Goal: Task Accomplishment & Management: Manage account settings

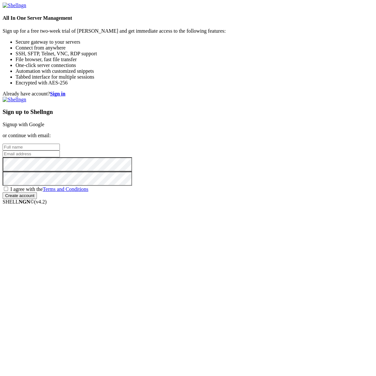
click at [44, 127] on link "Signup with Google" at bounding box center [24, 125] width 42 height 6
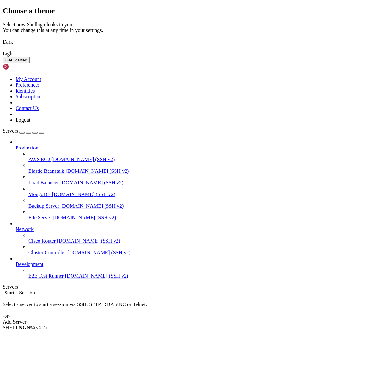
click at [3, 38] on img at bounding box center [3, 38] width 0 height 0
click at [30, 63] on button "Get Started" at bounding box center [16, 60] width 27 height 7
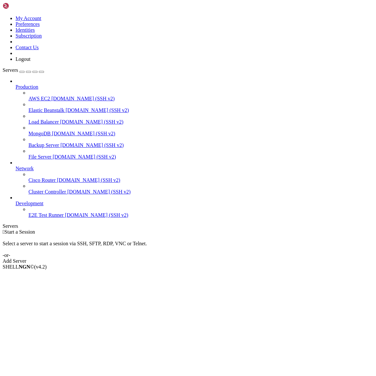
click at [235, 258] on div "Add Server" at bounding box center [188, 261] width 371 height 6
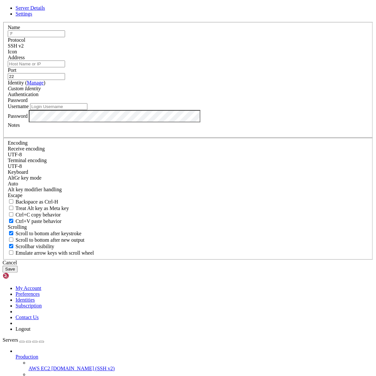
type input "ㄔ"
click at [65, 67] on input "Address" at bounding box center [36, 64] width 57 height 7
click at [65, 37] on input "syt" at bounding box center [36, 33] width 57 height 7
type input "s"
type input "nas169"
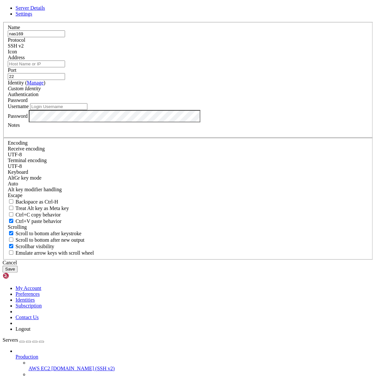
click at [232, 49] on div "SSH v2" at bounding box center [188, 46] width 361 height 6
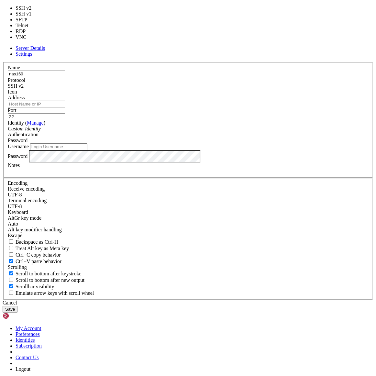
click at [232, 89] on div "SSH v2" at bounding box center [188, 86] width 361 height 6
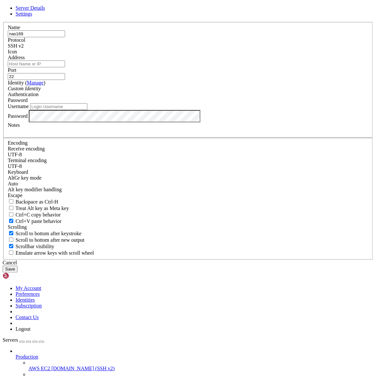
click at [87, 110] on input "Username" at bounding box center [58, 106] width 57 height 7
type input "syt"
click at [65, 67] on input "Address" at bounding box center [36, 64] width 57 height 7
paste input "syt@[TECHNICAL_ID]"
drag, startPoint x: 116, startPoint y: 152, endPoint x: 100, endPoint y: 154, distance: 16.2
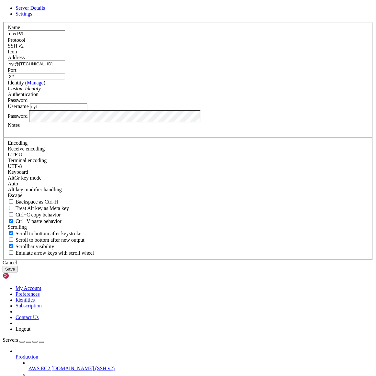
click at [100, 67] on div "Address syt@[TECHNICAL_ID]" at bounding box center [188, 61] width 361 height 13
type input "[TECHNICAL_ID]"
click at [65, 80] on input "22" at bounding box center [36, 76] width 57 height 7
type input "2"
type input "9600"
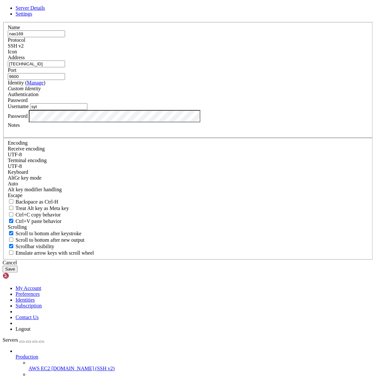
click at [17, 273] on button "Save" at bounding box center [10, 269] width 15 height 7
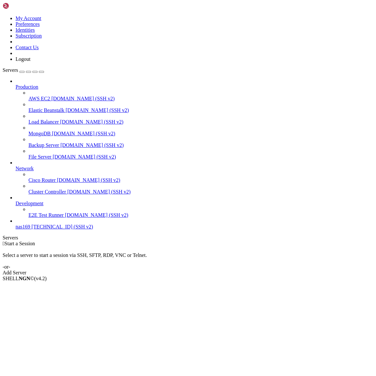
click at [237, 270] on div "Add Server" at bounding box center [188, 273] width 371 height 6
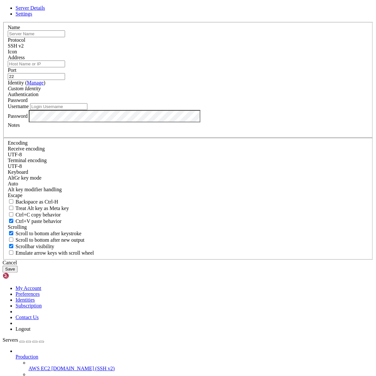
click at [3, 22] on link at bounding box center [3, 22] width 0 height 0
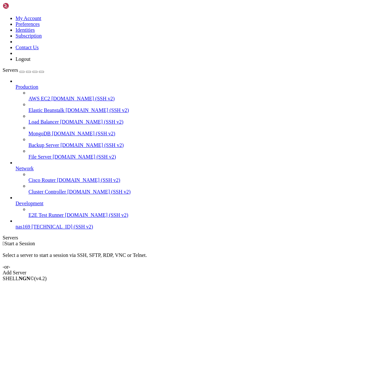
click at [30, 230] on span "nas169" at bounding box center [23, 227] width 15 height 6
click at [50, 230] on span "[TECHNICAL_ID] (SSH v2)" at bounding box center [62, 227] width 62 height 6
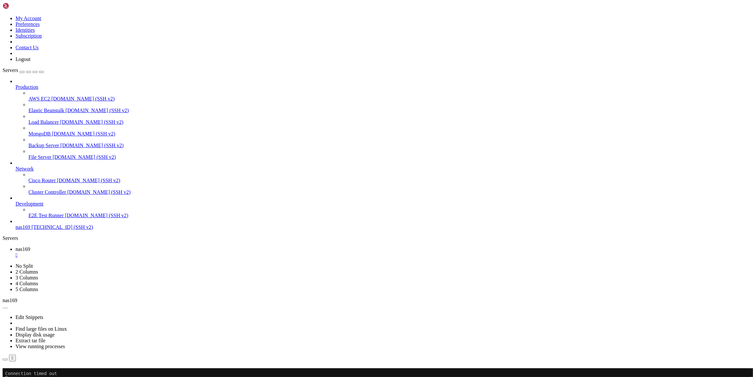
click at [28, 374] on button "Reconnect" at bounding box center [16, 377] width 26 height 7
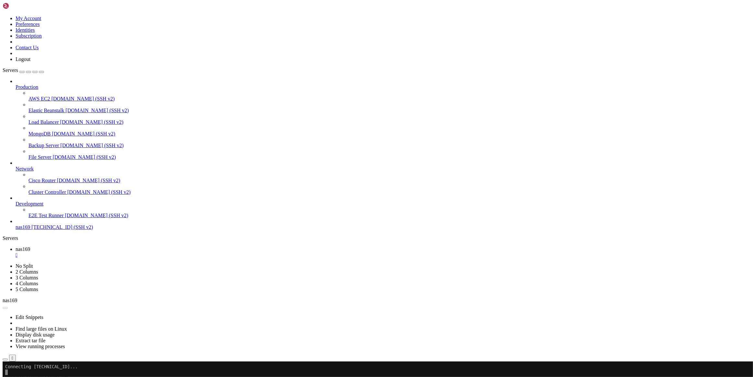
click at [28, 72] on div "button" at bounding box center [28, 72] width 0 height 0
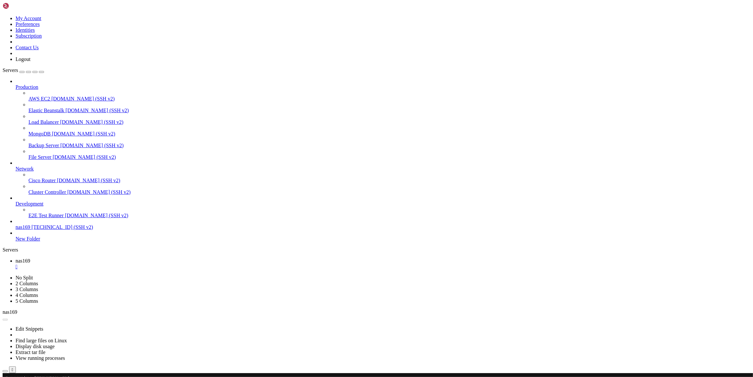
click at [40, 241] on span "New Folder" at bounding box center [28, 239] width 25 height 6
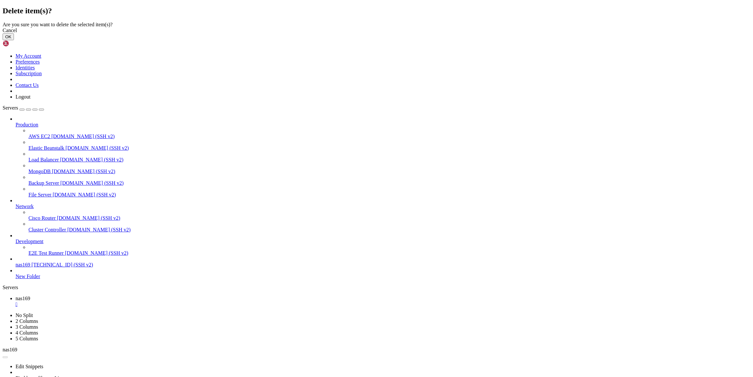
click at [14, 40] on button "OK" at bounding box center [8, 36] width 11 height 7
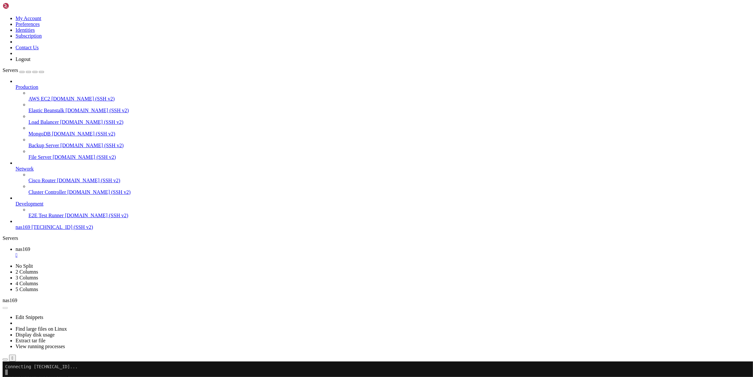
click at [52, 376] on x-row at bounding box center [338, 383] width 667 height 6
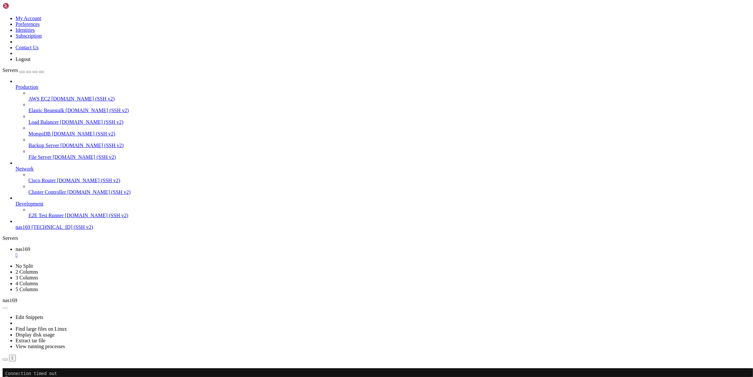
click at [28, 374] on button "Reconnect" at bounding box center [16, 377] width 26 height 7
drag, startPoint x: 414, startPoint y: 123, endPoint x: 321, endPoint y: 140, distance: 95.1
click at [28, 374] on button "Reconnect" at bounding box center [16, 377] width 26 height 7
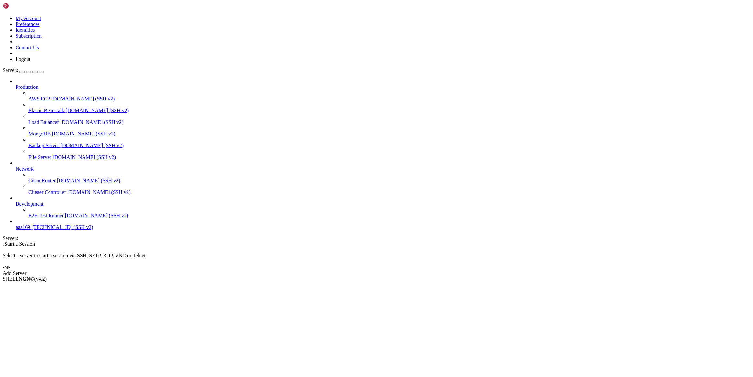
click at [57, 230] on span "[TECHNICAL_ID] (SSH v2)" at bounding box center [62, 227] width 62 height 6
click at [30, 230] on span "nas169" at bounding box center [23, 227] width 15 height 6
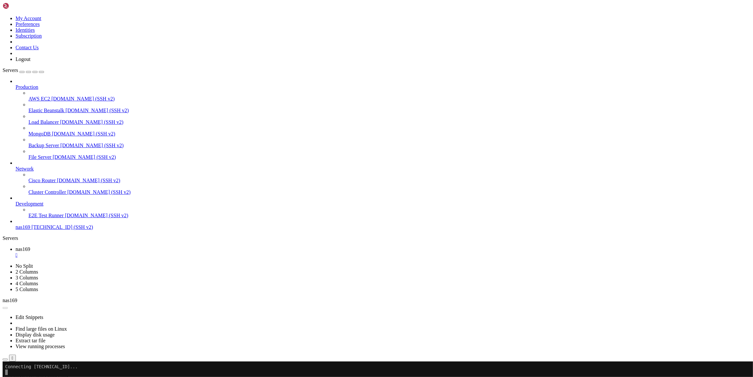
click at [5, 359] on icon "button" at bounding box center [5, 359] width 0 height 0
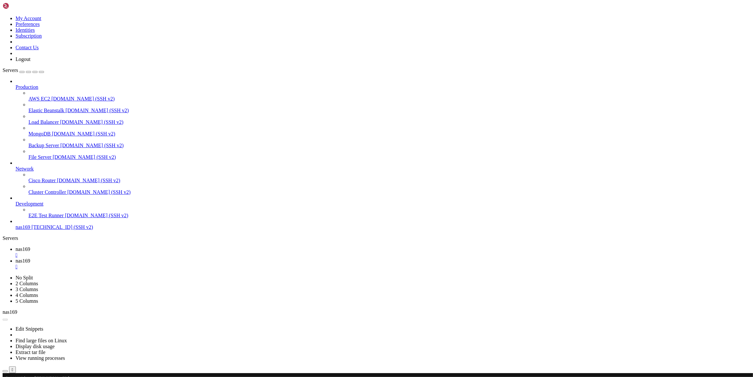
click at [66, 376] on input "/" at bounding box center [37, 381] width 57 height 7
click at [66, 376] on input "/share/nas/syt" at bounding box center [37, 381] width 57 height 7
type input "/share/nas169/syt"
click at [30, 246] on span "nas169" at bounding box center [23, 249] width 15 height 6
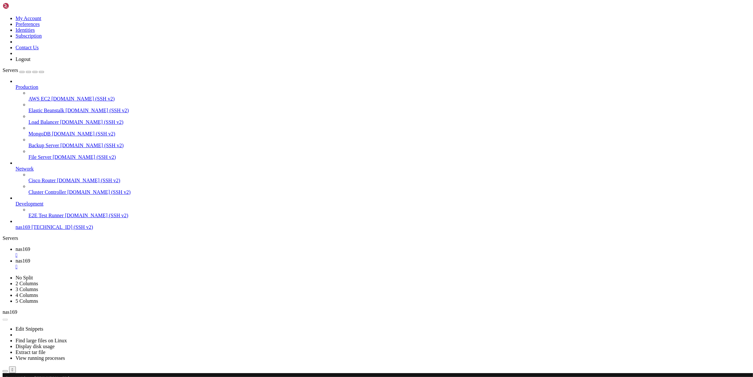
click at [47, 230] on span "[TECHNICAL_ID] (SSH v2)" at bounding box center [62, 227] width 62 height 6
click at [58, 230] on span "[TECHNICAL_ID] (SSH v2)" at bounding box center [62, 227] width 62 height 6
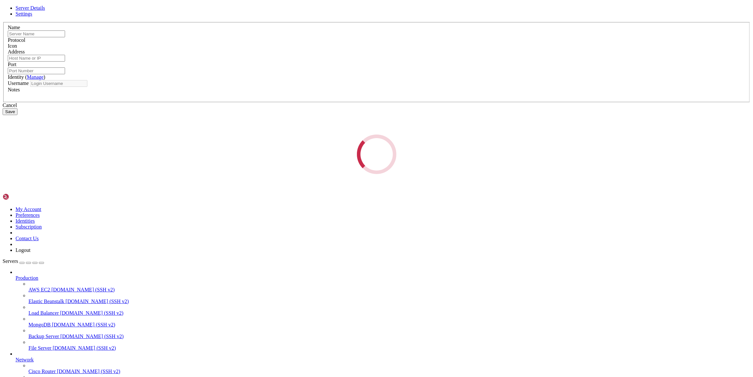
type input "nas169"
type input "[TECHNICAL_ID]"
type input "9600"
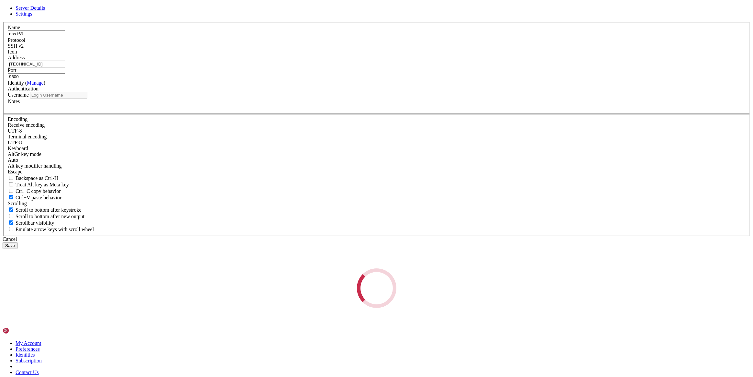
type input "syt"
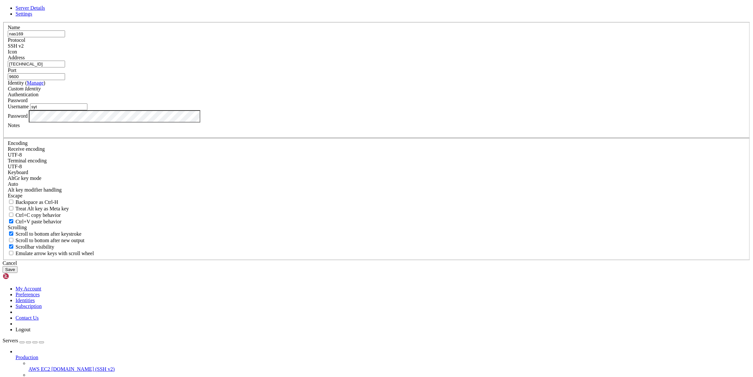
click at [348, 92] on div "Custom Identity" at bounding box center [377, 89] width 738 height 6
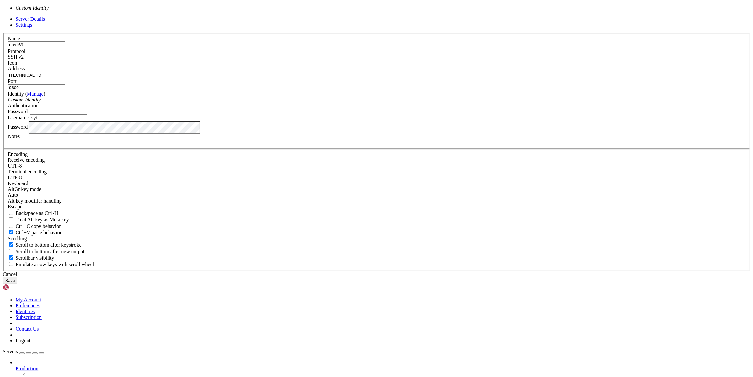
click at [348, 103] on div "Custom Identity" at bounding box center [377, 100] width 738 height 6
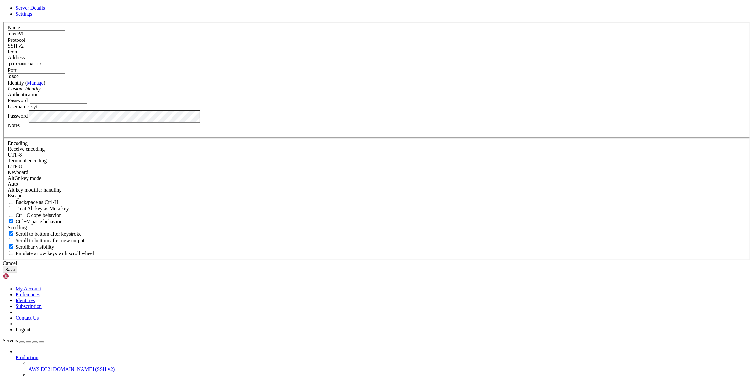
click at [246, 222] on div "Server Details Settings Name nas169 Protocol SSH v2 Icon" at bounding box center [377, 138] width 748 height 267
click at [17, 273] on button "Save" at bounding box center [10, 269] width 15 height 7
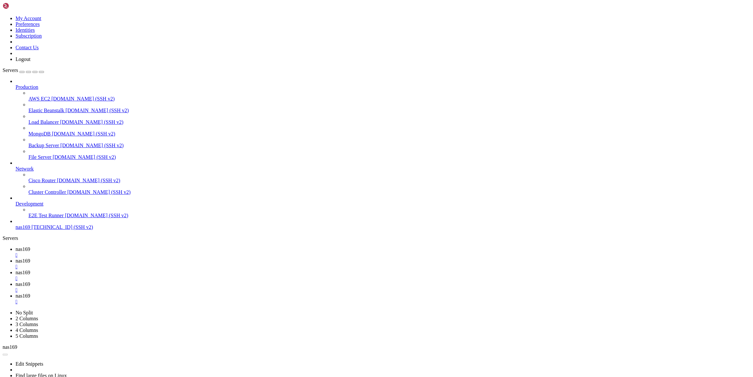
click at [256, 299] on div "" at bounding box center [383, 302] width 735 height 6
click at [220, 287] on div "" at bounding box center [383, 290] width 735 height 6
click at [185, 275] on div "" at bounding box center [383, 278] width 735 height 6
click at [149, 264] on div "" at bounding box center [383, 267] width 735 height 6
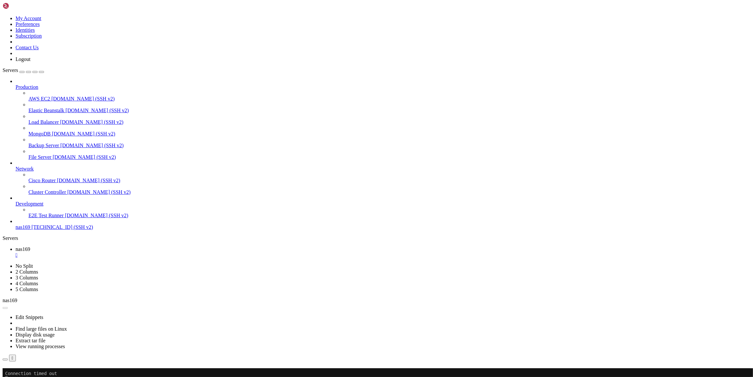
click at [28, 374] on button "Reconnect" at bounding box center [16, 377] width 26 height 7
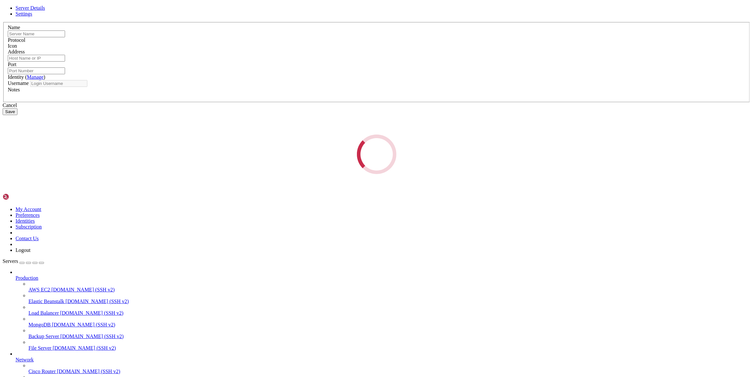
type input "nas169"
type input "[TECHNICAL_ID]"
type input "9600"
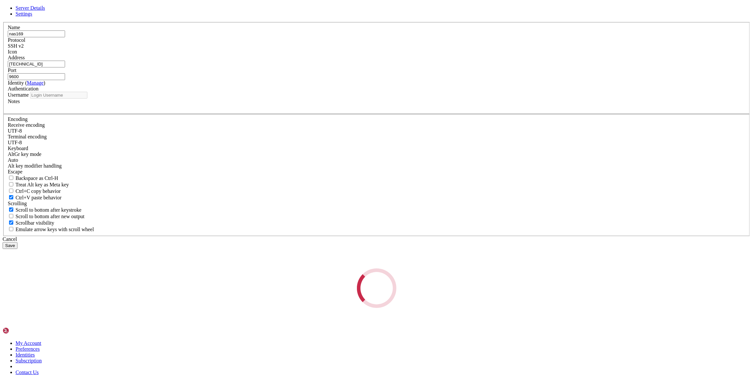
type input "syt"
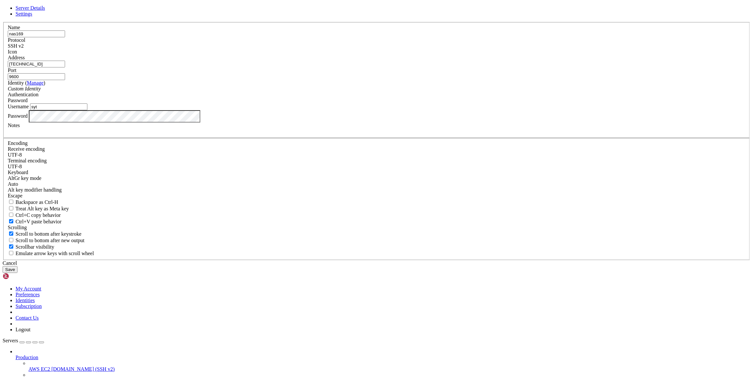
click at [284, 220] on div "Name nas169 Protocol SSH v2 Icon Address 140.122.184.164 Port 9600 ( Manage )" at bounding box center [377, 141] width 748 height 238
click at [17, 271] on button "Save" at bounding box center [10, 269] width 15 height 7
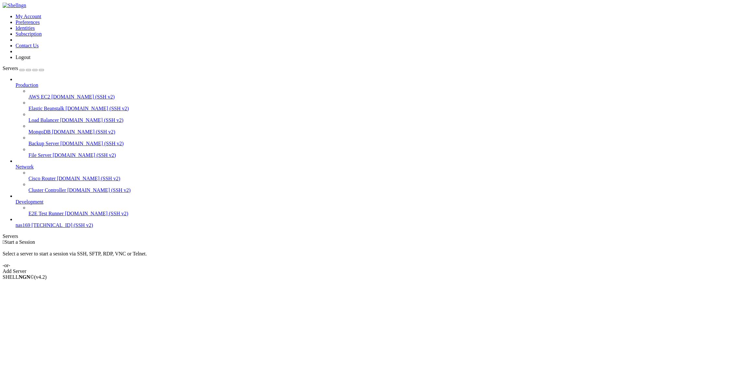
click at [63, 228] on span "[TECHNICAL_ID] (SSH v2)" at bounding box center [62, 225] width 62 height 6
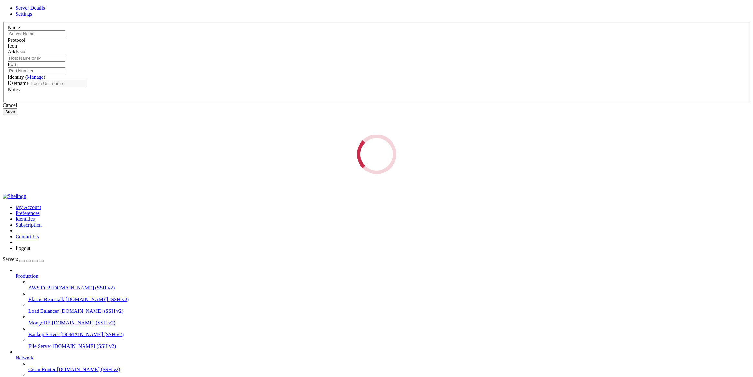
type input "nas169"
type input "[TECHNICAL_ID]"
type input "9600"
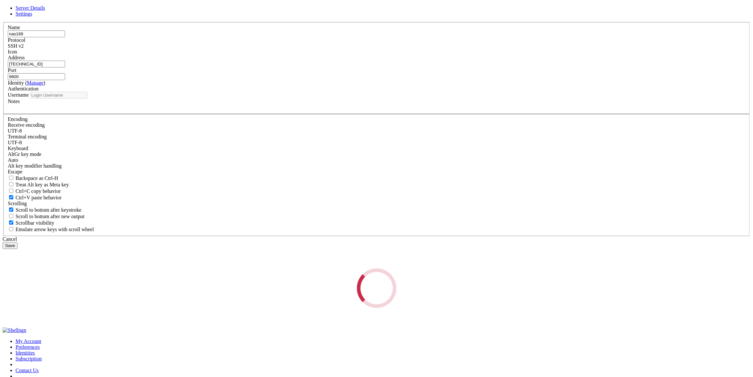
type input "syt"
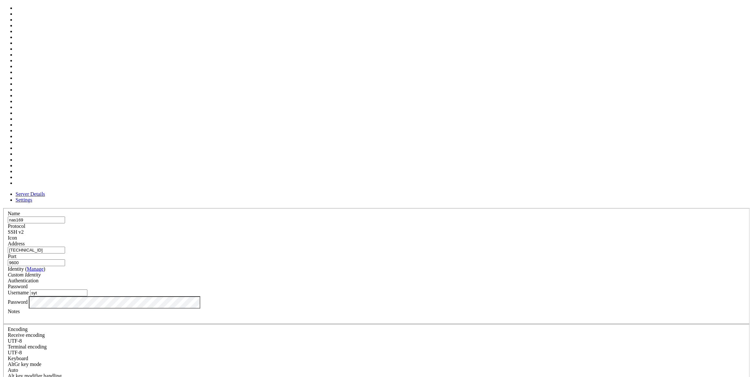
click at [454, 241] on div at bounding box center [377, 241] width 738 height 0
click at [200, 191] on div "Server Details Settings Name nas169 Protocol SSH v2 Icon" at bounding box center [377, 324] width 748 height 267
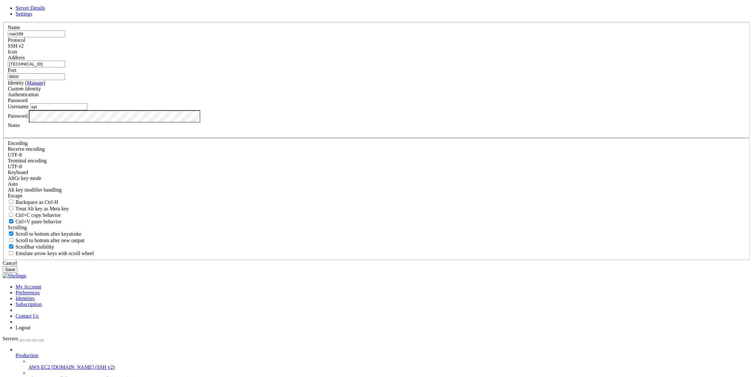
click at [217, 89] on div "Server Details Settings Name nas169 Protocol SSH v2 Icon" at bounding box center [377, 138] width 748 height 267
click at [32, 17] on link "Settings" at bounding box center [24, 14] width 17 height 6
click at [3, 22] on link at bounding box center [3, 22] width 0 height 0
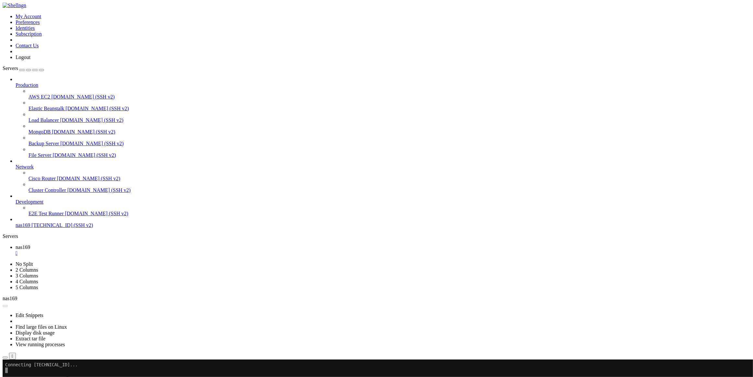
click at [3, 359] on icon at bounding box center [3, 359] width 0 height 0
